Goal: Task Accomplishment & Management: Complete application form

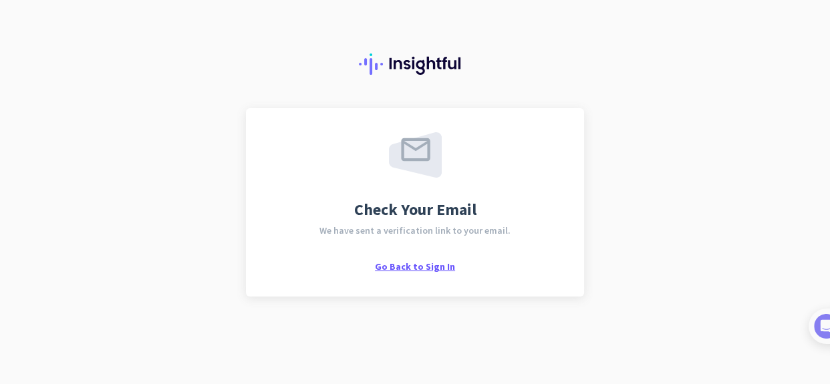
click at [410, 267] on span "Go Back to Sign In" at bounding box center [415, 266] width 80 height 12
click at [433, 263] on span "Go Back to Sign In" at bounding box center [415, 266] width 80 height 12
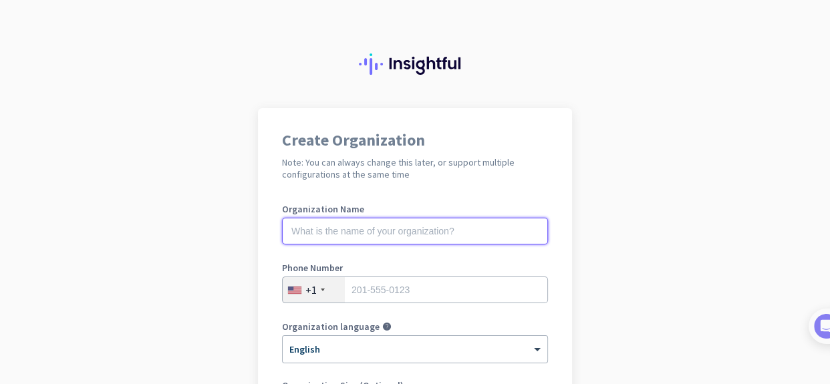
click at [384, 225] on input "text" at bounding box center [415, 231] width 266 height 27
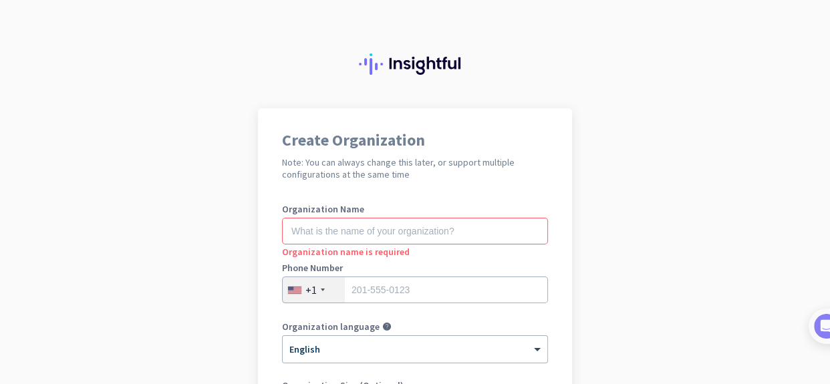
click at [322, 292] on div "+1" at bounding box center [314, 289] width 62 height 25
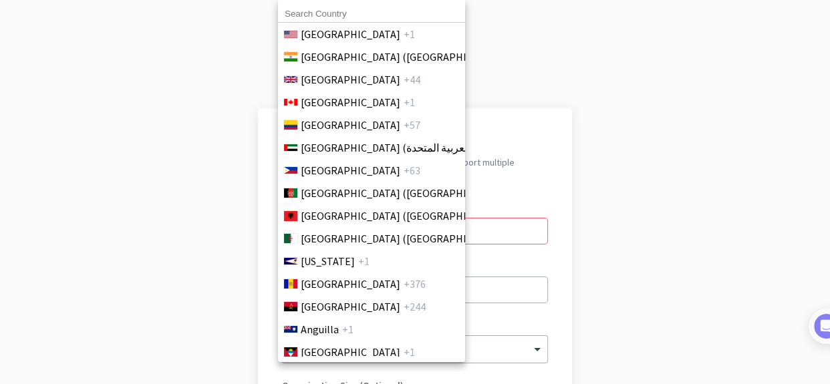
click at [361, 13] on input at bounding box center [371, 13] width 187 height 17
type input "cana"
click at [215, 142] on div at bounding box center [415, 192] width 830 height 384
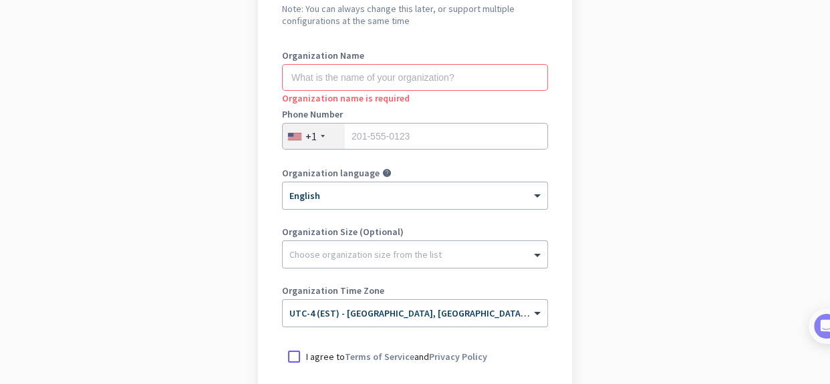
scroll to position [160, 0]
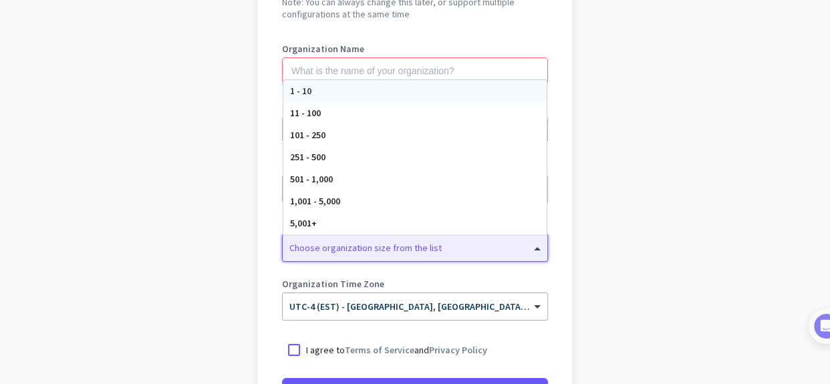
click at [476, 255] on div "Choose organization size from the list" at bounding box center [415, 247] width 264 height 27
click at [619, 250] on app-onboarding-organization "Create Organization Note: You can always change this later, or support multiple…" at bounding box center [415, 237] width 830 height 578
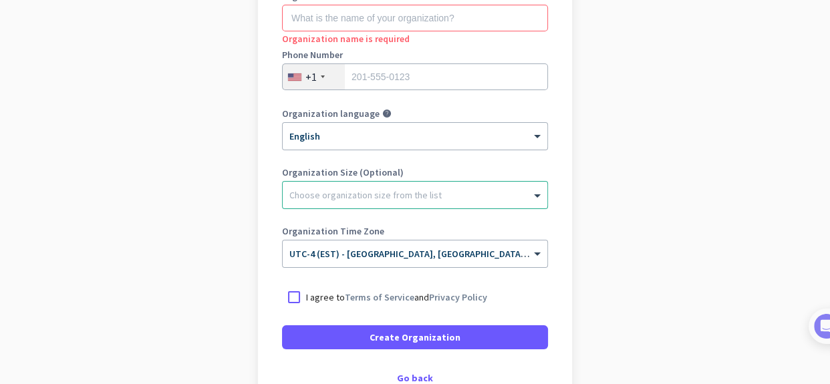
scroll to position [0, 0]
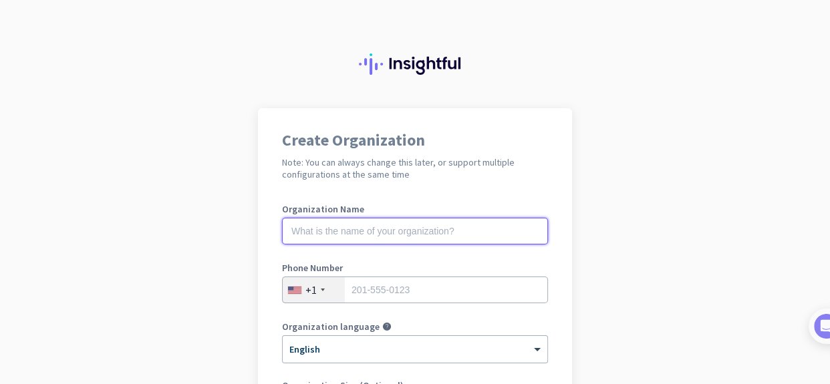
click at [415, 230] on input "text" at bounding box center [415, 231] width 266 height 27
type input "S"
type input "M"
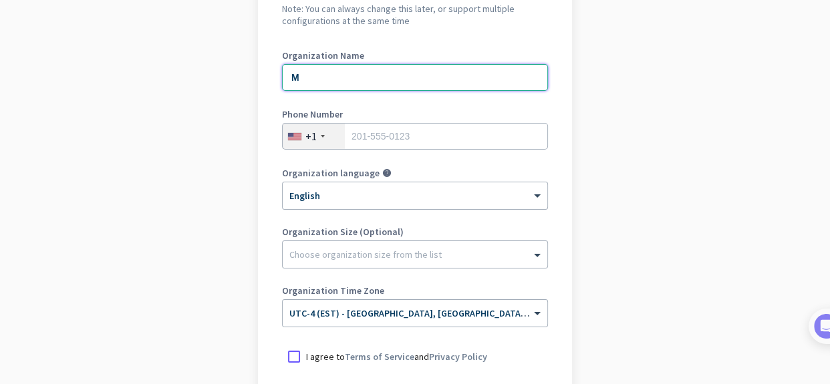
scroll to position [127, 0]
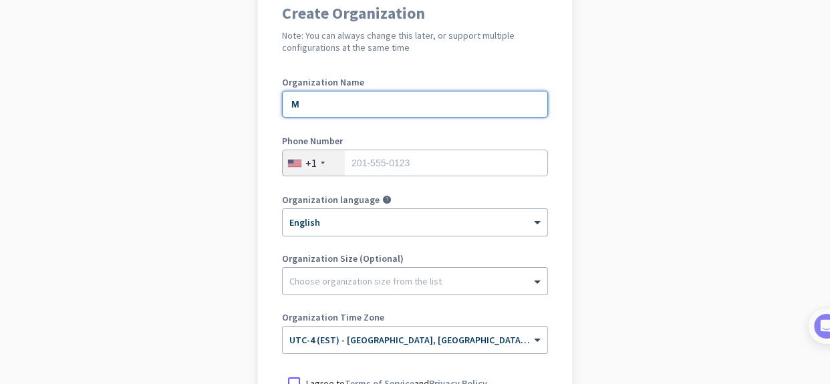
type input "M"
click at [321, 162] on div at bounding box center [323, 163] width 4 height 3
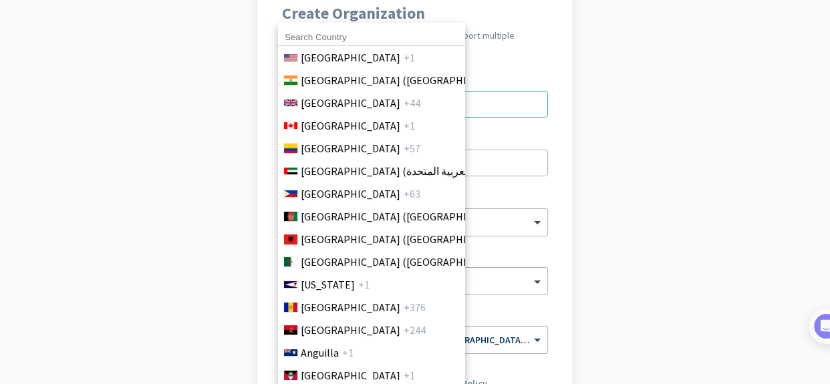
click at [330, 38] on input at bounding box center [371, 37] width 187 height 17
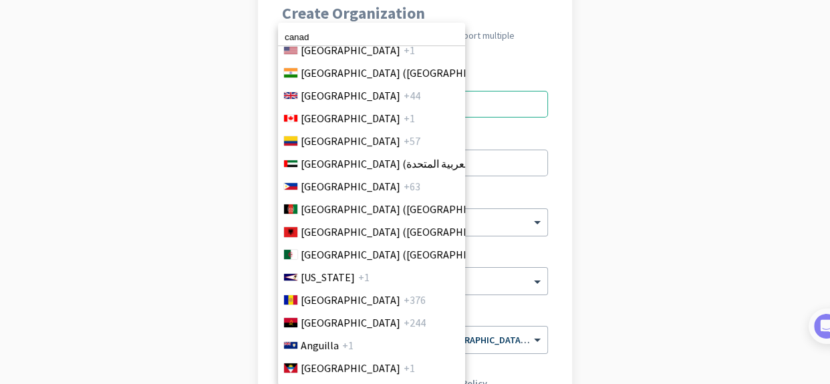
scroll to position [0, 0]
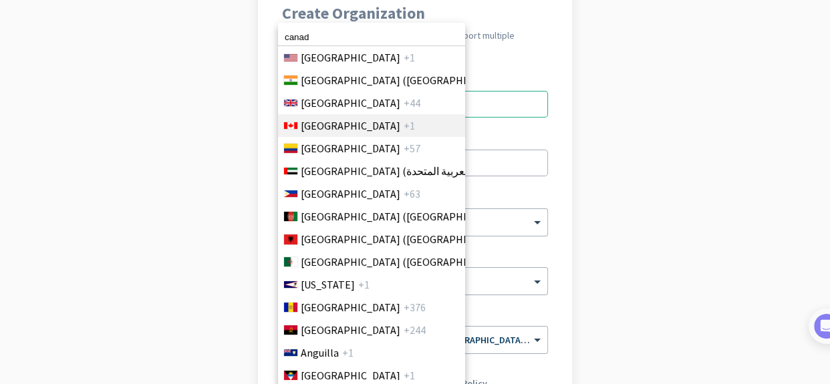
type input "canad"
click at [329, 118] on span "[GEOGRAPHIC_DATA]" at bounding box center [351, 126] width 100 height 16
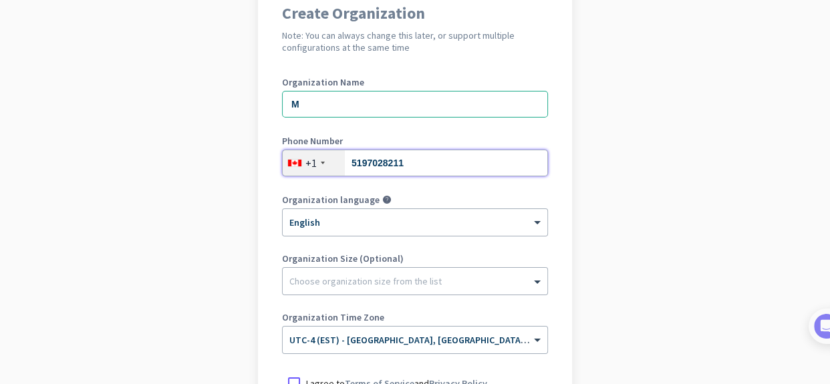
type input "5197028211"
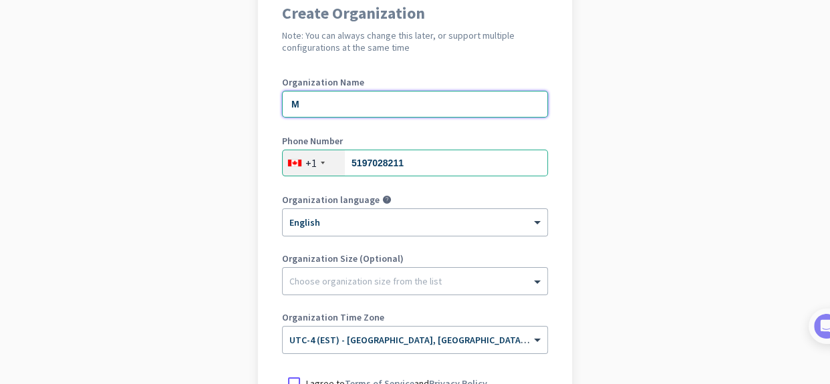
click at [340, 108] on input "M" at bounding box center [415, 104] width 266 height 27
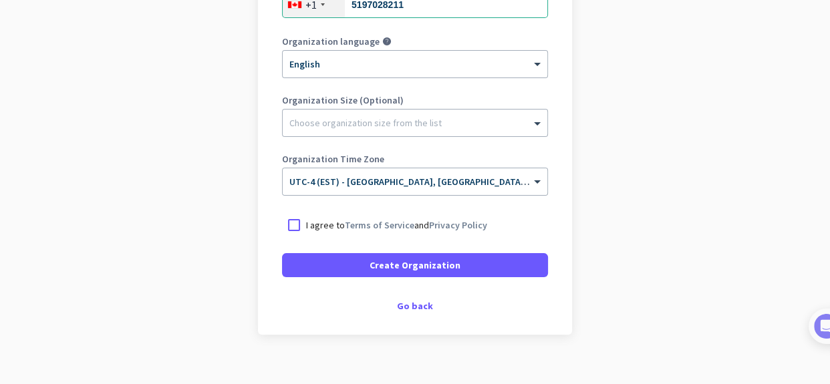
scroll to position [302, 0]
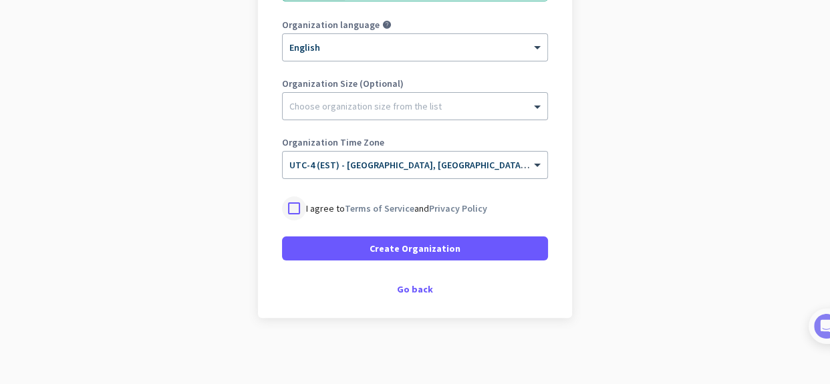
type input "Mercor"
click at [291, 206] on div at bounding box center [294, 208] width 24 height 24
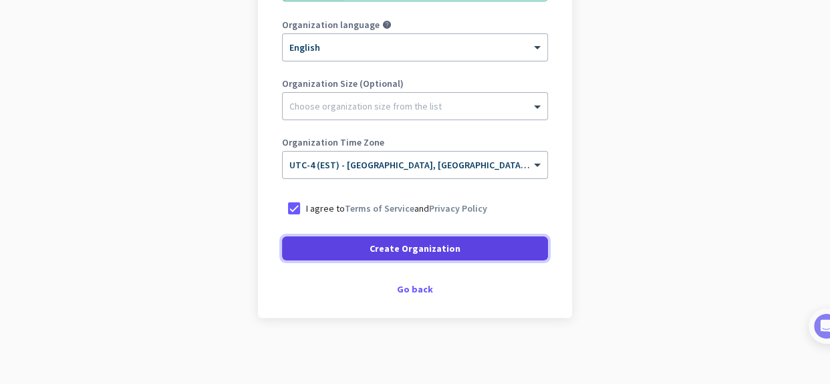
click at [307, 241] on span at bounding box center [415, 248] width 266 height 32
